Goal: Task Accomplishment & Management: Manage account settings

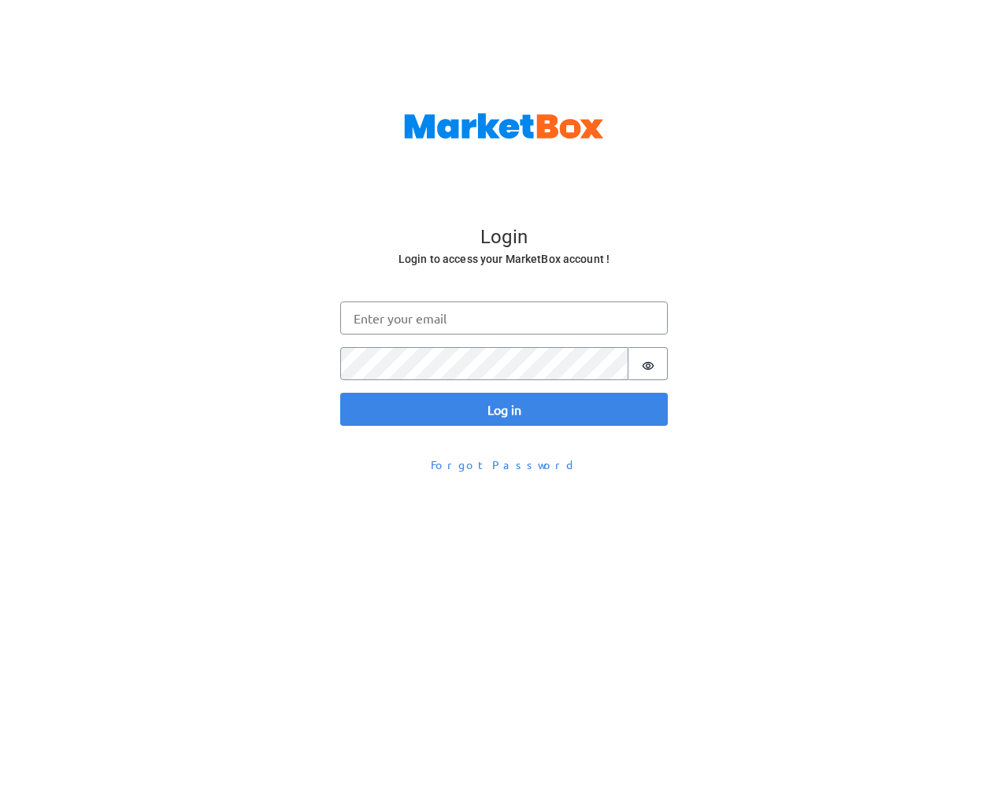
scroll to position [51, 0]
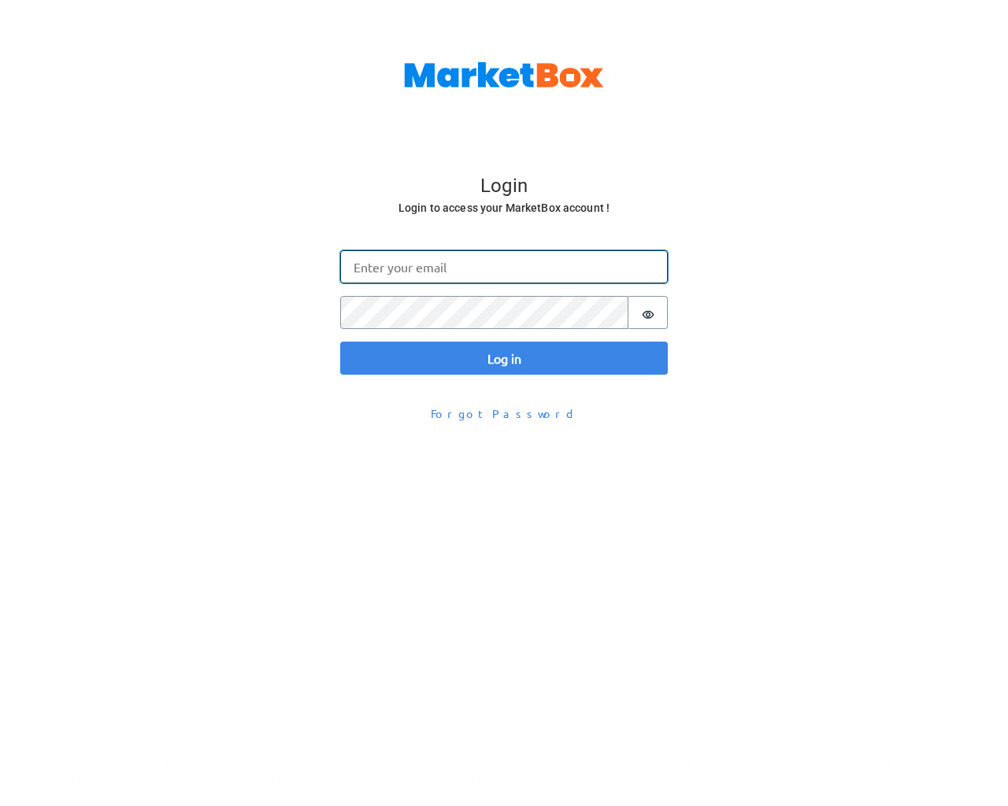
type input "[EMAIL_ADDRESS][DOMAIN_NAME]"
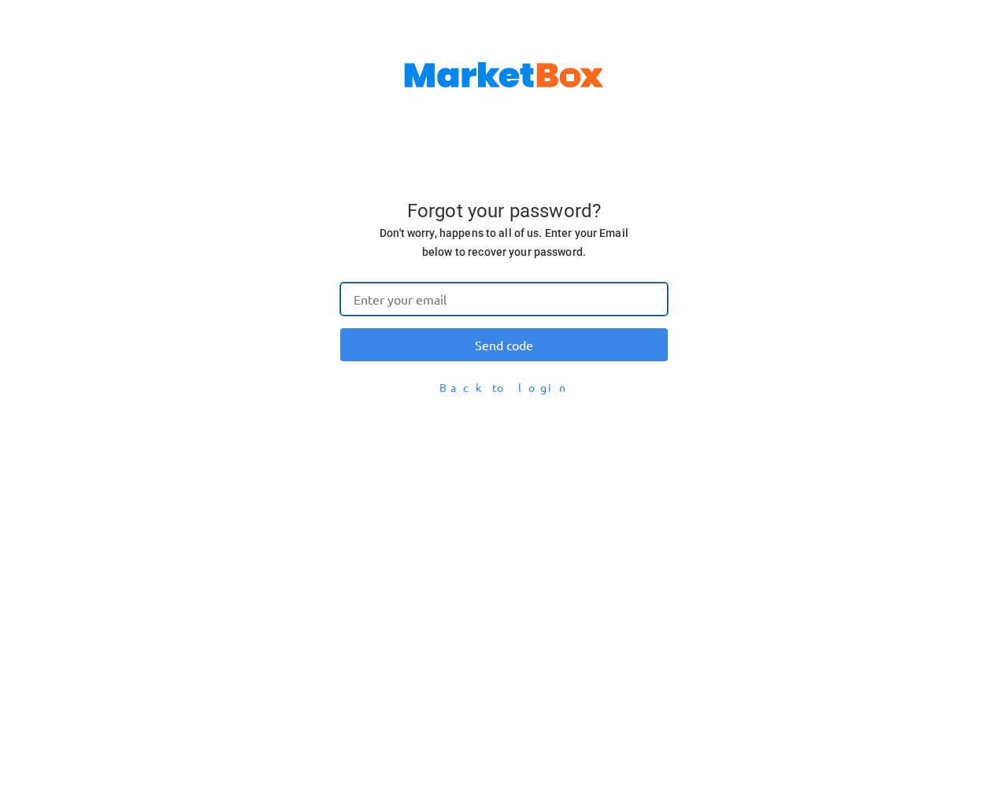
type input "[EMAIL_ADDRESS][DOMAIN_NAME]"
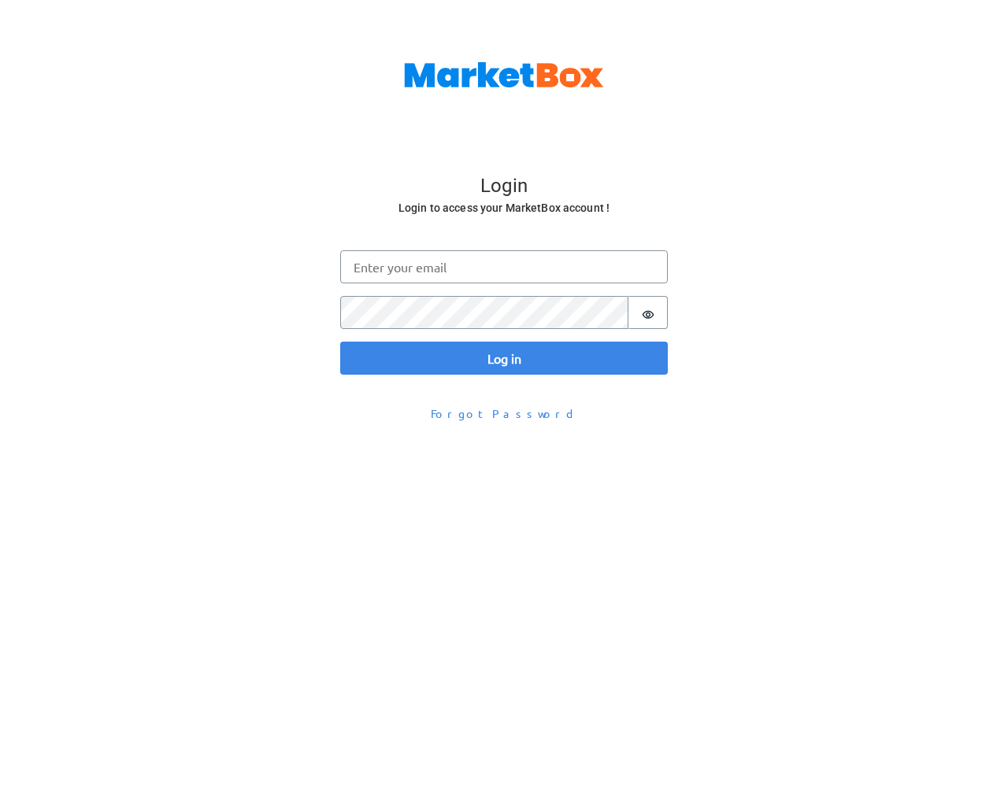
scroll to position [51, 0]
